Goal: Information Seeking & Learning: Learn about a topic

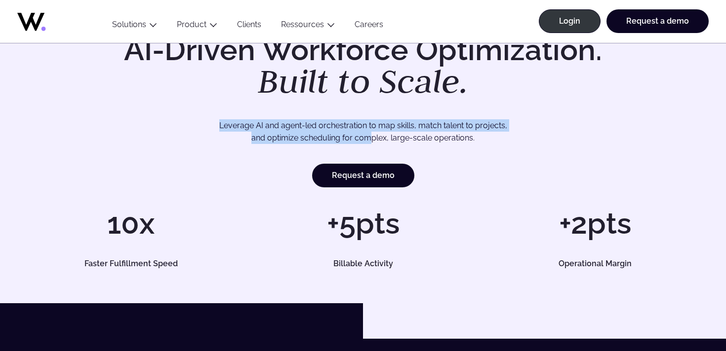
drag, startPoint x: 335, startPoint y: 117, endPoint x: 370, endPoint y: 134, distance: 38.9
click at [370, 134] on div "AI-Driven Workforce Optimization. Built to Scale. Leverage AI and agent-led orc…" at bounding box center [363, 111] width 686 height 153
click at [370, 134] on p "Leverage AI and agent-led orchestration to map skills, match talent to projects…" at bounding box center [362, 131] width 617 height 25
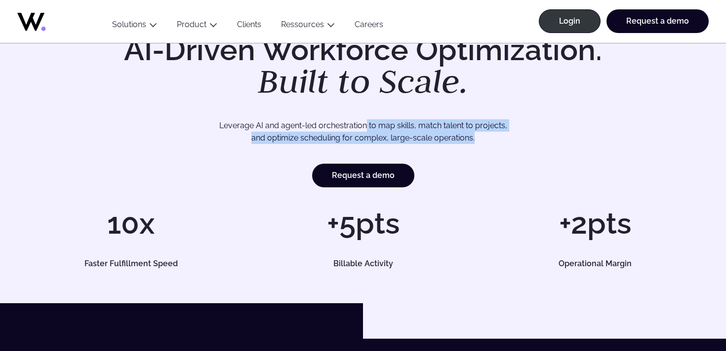
drag, startPoint x: 385, startPoint y: 141, endPoint x: 396, endPoint y: 147, distance: 13.0
click at [396, 147] on div "AI-Driven Workforce Optimization. Built to Scale. Leverage AI and agent-led orc…" at bounding box center [363, 111] width 686 height 153
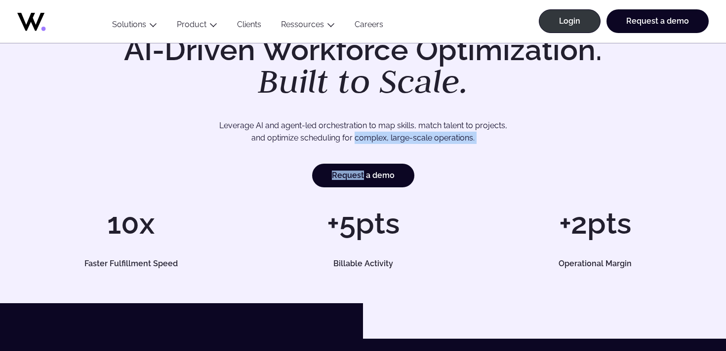
drag, startPoint x: 396, startPoint y: 147, endPoint x: 384, endPoint y: 133, distance: 18.9
click at [384, 133] on div "AI-Driven Workforce Optimization. Built to Scale. Leverage AI and agent-led orc…" at bounding box center [363, 111] width 686 height 153
click at [384, 133] on p "Leverage AI and agent-led orchestration to map skills, match talent to projects…" at bounding box center [362, 131] width 617 height 25
drag, startPoint x: 384, startPoint y: 133, endPoint x: 398, endPoint y: 137, distance: 15.2
click at [398, 137] on p "Leverage AI and agent-led orchestration to map skills, match talent to projects…" at bounding box center [362, 131] width 617 height 25
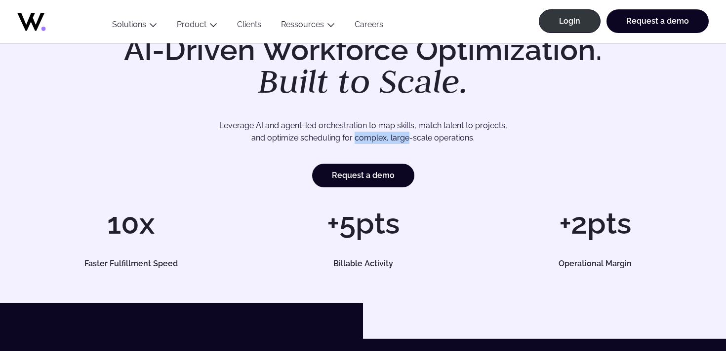
click at [398, 137] on p "Leverage AI and agent-led orchestration to map skills, match talent to projects…" at bounding box center [362, 131] width 617 height 25
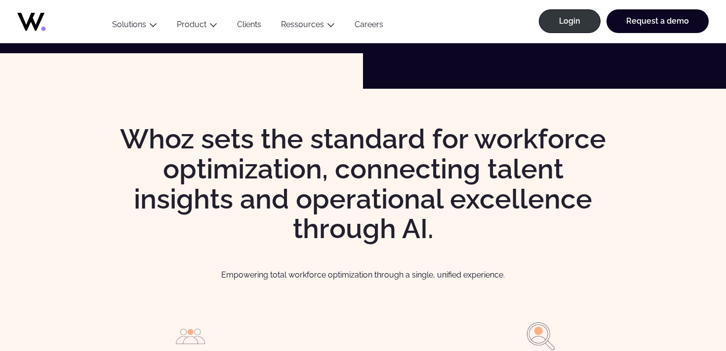
scroll to position [702, 0]
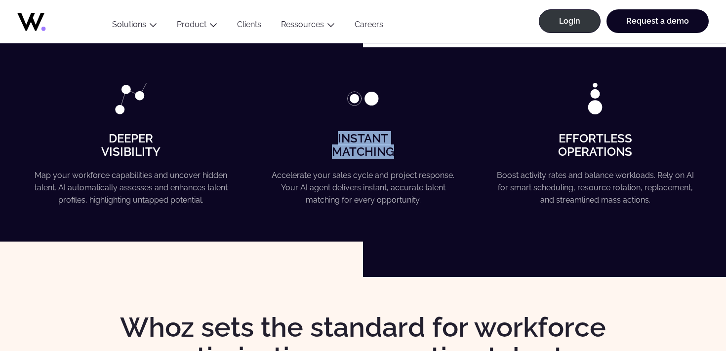
drag, startPoint x: 353, startPoint y: 129, endPoint x: 402, endPoint y: 154, distance: 55.2
click at [402, 154] on div "Instant Matching Accelerate your sales cycle and project response. Your AI agen…" at bounding box center [363, 144] width 222 height 123
click at [402, 154] on h4 "Instant Matching" at bounding box center [363, 145] width 200 height 26
drag, startPoint x: 402, startPoint y: 154, endPoint x: 350, endPoint y: 142, distance: 53.2
click at [350, 142] on h4 "Instant Matching" at bounding box center [363, 145] width 200 height 26
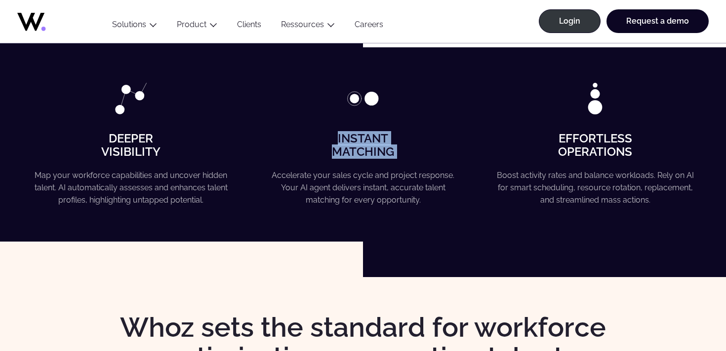
click at [350, 142] on strong "Instant Matching" at bounding box center [363, 144] width 62 height 27
drag, startPoint x: 350, startPoint y: 142, endPoint x: 388, endPoint y: 149, distance: 38.5
click at [388, 149] on strong "Instant Matching" at bounding box center [363, 144] width 62 height 27
drag, startPoint x: 392, startPoint y: 152, endPoint x: 340, endPoint y: 118, distance: 61.9
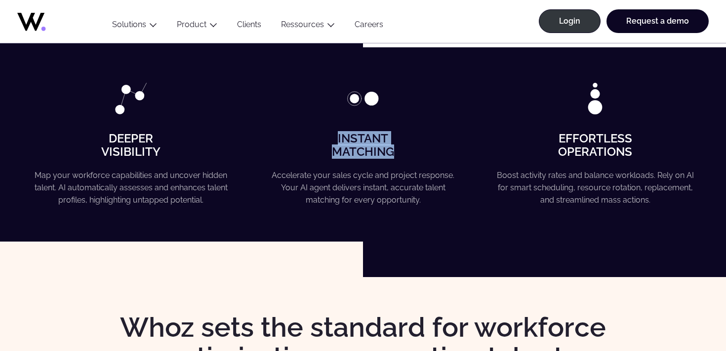
click at [340, 118] on div "Instant Matching Accelerate your sales cycle and project response. Your AI agen…" at bounding box center [363, 144] width 222 height 123
click at [373, 145] on strong "Instant Matching" at bounding box center [363, 144] width 62 height 27
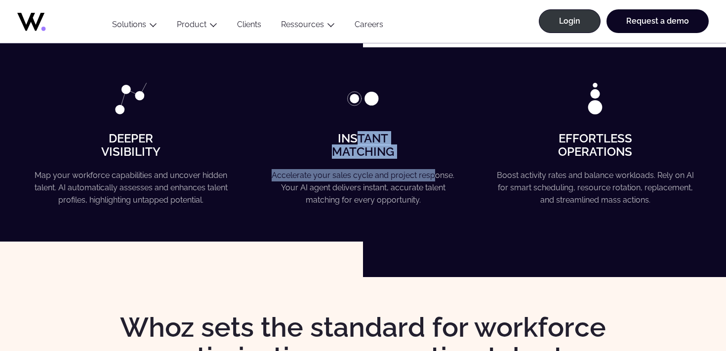
drag, startPoint x: 358, startPoint y: 134, endPoint x: 425, endPoint y: 170, distance: 75.8
click at [425, 170] on div "Instant Matching Accelerate your sales cycle and project response. Your AI agen…" at bounding box center [363, 144] width 222 height 123
click at [425, 170] on p "Accelerate your sales cycle and project response. Your AI agent delivers instan…" at bounding box center [363, 188] width 200 height 38
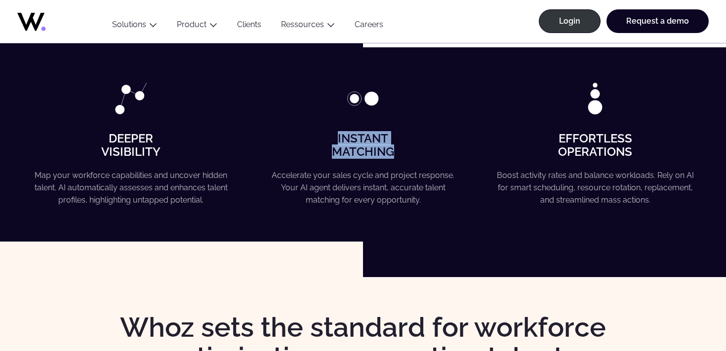
drag, startPoint x: 409, startPoint y: 158, endPoint x: 304, endPoint y: 138, distance: 107.5
click at [304, 138] on h4 "Instant Matching" at bounding box center [363, 145] width 200 height 26
click at [374, 150] on strong "Instant Matching" at bounding box center [363, 144] width 62 height 27
drag, startPoint x: 402, startPoint y: 149, endPoint x: 268, endPoint y: 118, distance: 137.2
click at [268, 118] on div "Instant Matching Accelerate your sales cycle and project response. Your AI agen…" at bounding box center [363, 144] width 222 height 123
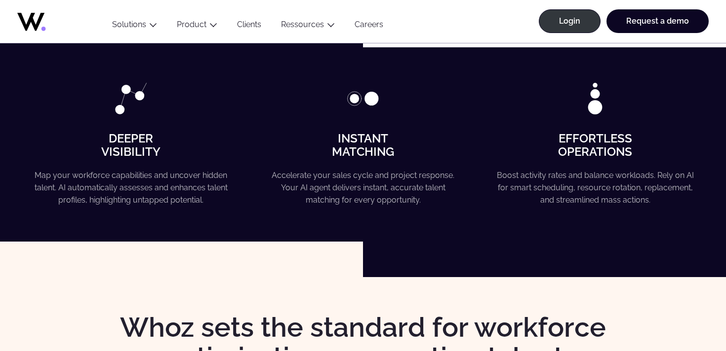
click at [380, 165] on div "Instant Matching Accelerate your sales cycle and project response. Your AI agen…" at bounding box center [363, 144] width 222 height 123
drag, startPoint x: 414, startPoint y: 155, endPoint x: 294, endPoint y: 143, distance: 120.6
click at [294, 143] on h4 "Instant Matching" at bounding box center [363, 145] width 200 height 26
click at [367, 161] on div "Instant Matching Accelerate your sales cycle and project response. Your AI agen…" at bounding box center [363, 144] width 222 height 123
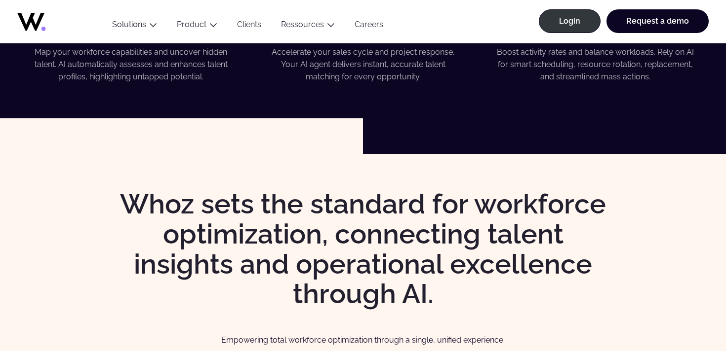
scroll to position [904, 0]
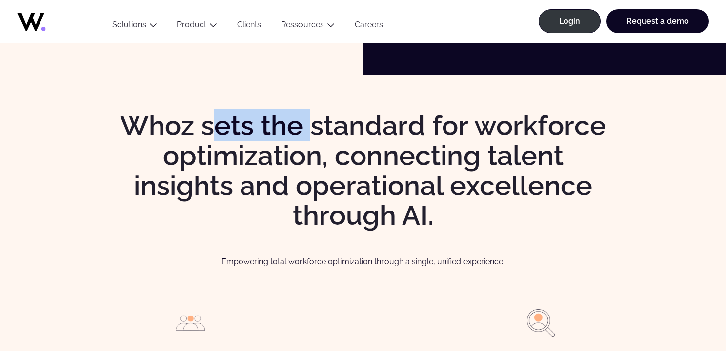
drag, startPoint x: 217, startPoint y: 127, endPoint x: 322, endPoint y: 144, distance: 107.0
click at [322, 144] on h2 "Whoz sets the standard for workforce optimization, connecting talent insights a…" at bounding box center [362, 171] width 505 height 120
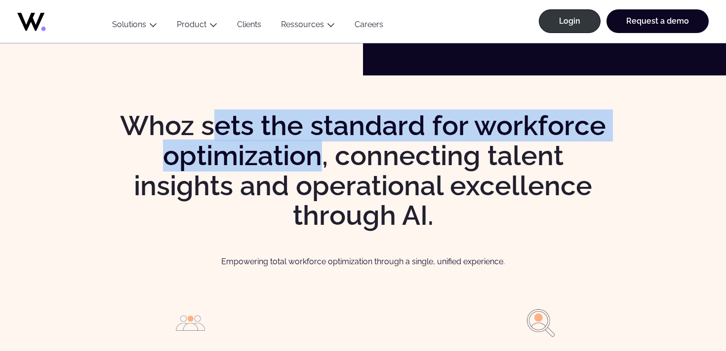
click at [322, 144] on h2 "Whoz sets the standard for workforce optimization, connecting talent insights a…" at bounding box center [362, 171] width 505 height 120
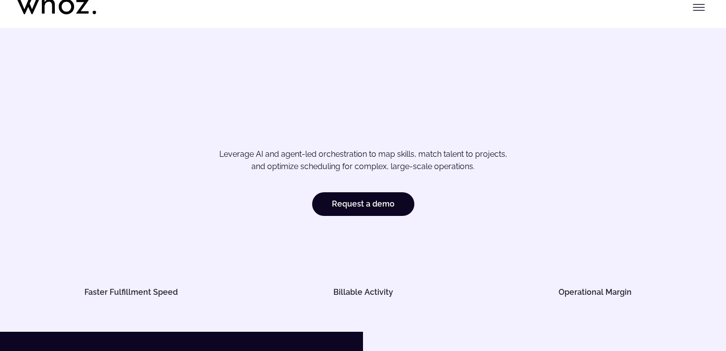
scroll to position [40, 0]
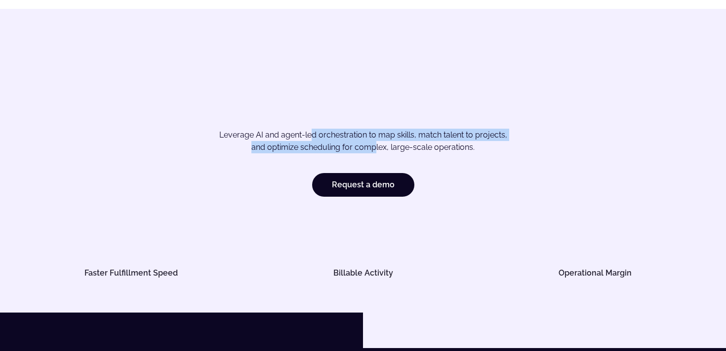
drag, startPoint x: 313, startPoint y: 137, endPoint x: 375, endPoint y: 146, distance: 62.3
click at [375, 146] on p "Leverage AI and agent-led orchestration to map skills, match talent to projects…" at bounding box center [362, 141] width 617 height 25
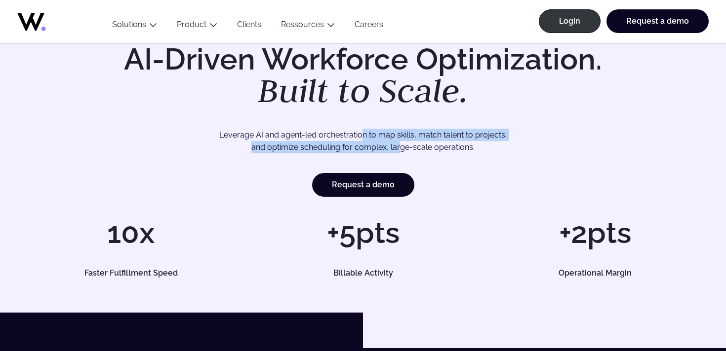
drag, startPoint x: 363, startPoint y: 137, endPoint x: 402, endPoint y: 154, distance: 42.9
click at [402, 154] on p "Leverage AI and agent-led orchestration to map skills, match talent to projects…" at bounding box center [362, 141] width 617 height 25
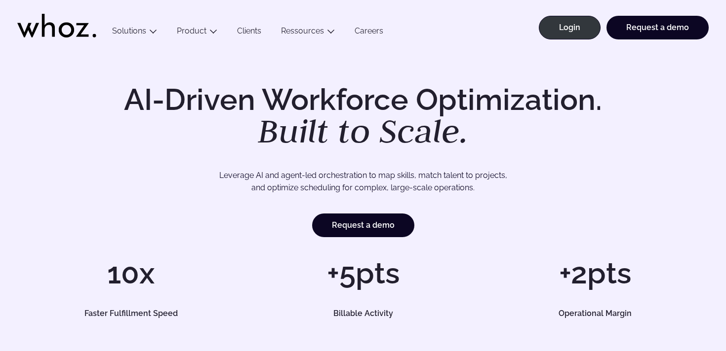
scroll to position [0, 0]
